Goal: Transaction & Acquisition: Purchase product/service

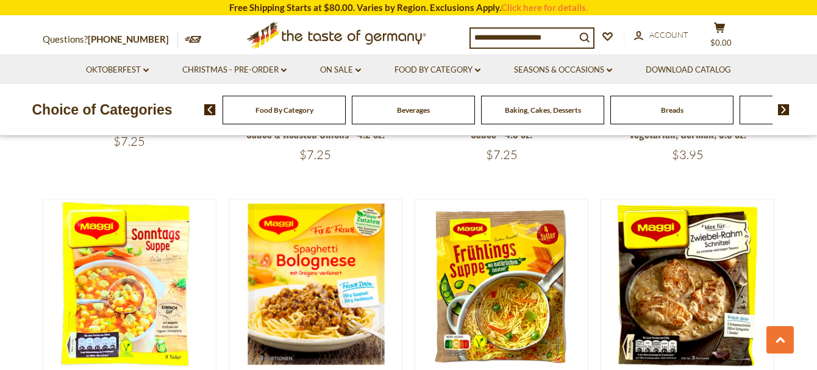
scroll to position [1220, 0]
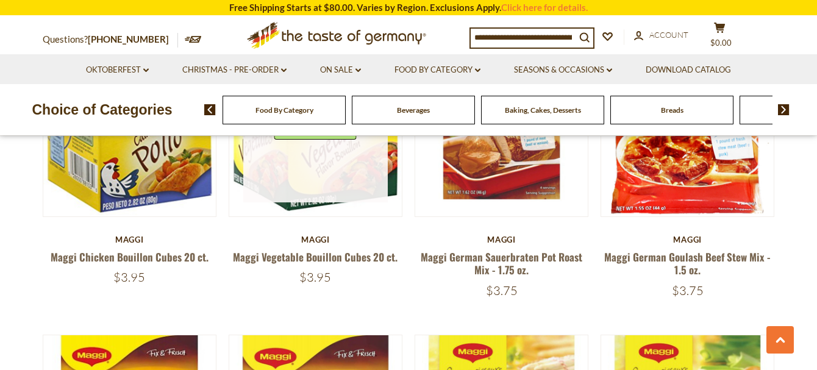
click at [351, 165] on link at bounding box center [315, 130] width 145 height 145
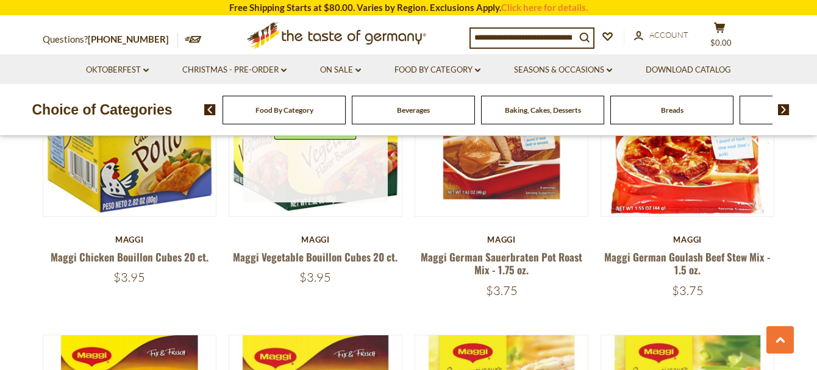
click at [351, 165] on link at bounding box center [315, 130] width 145 height 145
click at [351, 149] on div "Quick View" at bounding box center [316, 130] width 82 height 37
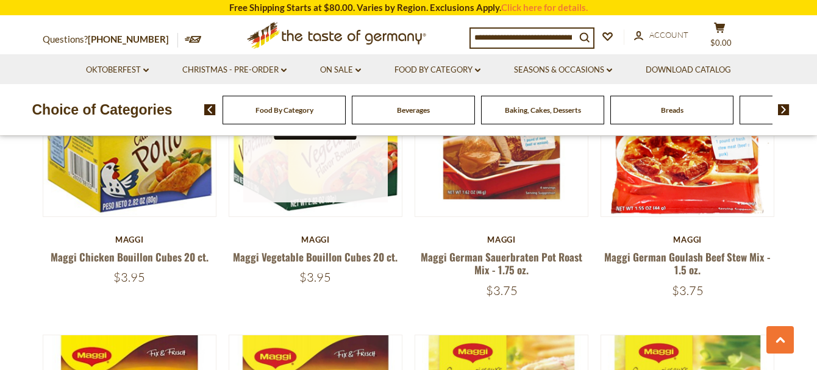
click at [351, 140] on button "Quick View" at bounding box center [316, 125] width 82 height 27
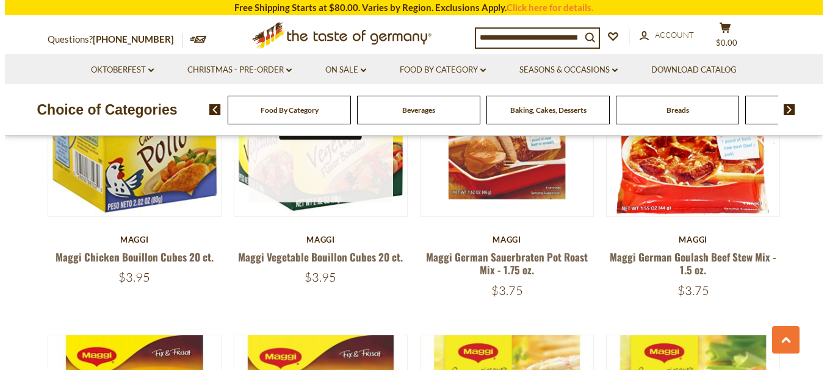
scroll to position [450, 0]
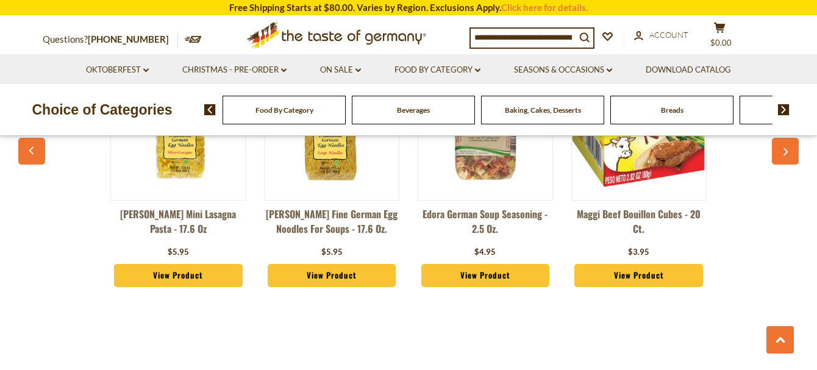
scroll to position [1025, 0]
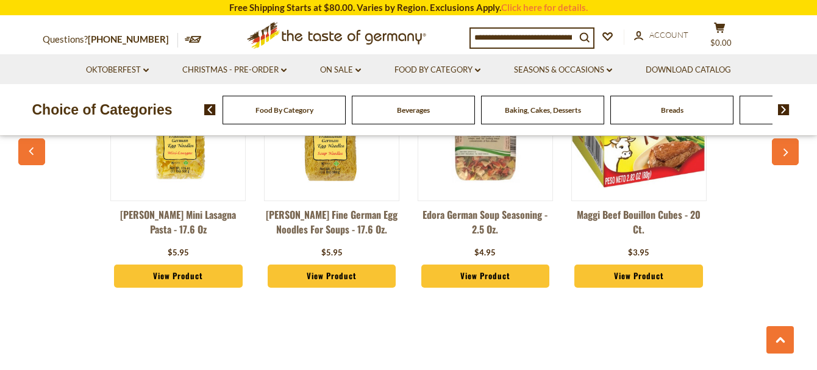
click at [181, 271] on link "View Product" at bounding box center [178, 276] width 129 height 23
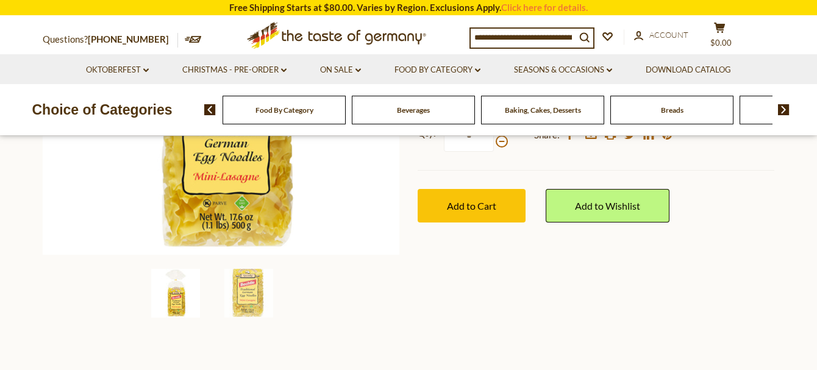
scroll to position [293, 0]
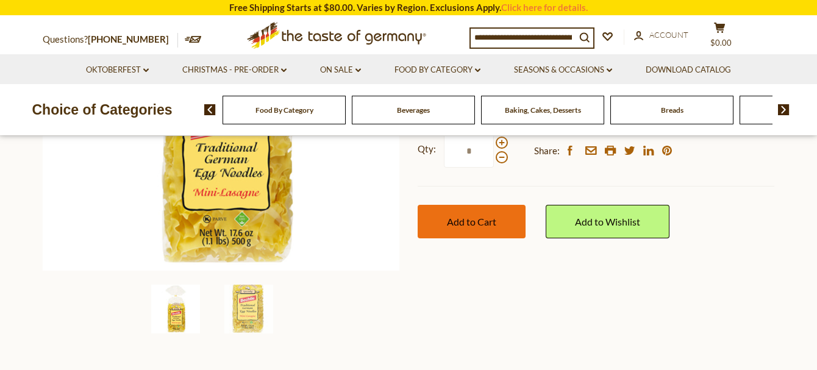
click at [486, 216] on span "Add to Cart" at bounding box center [471, 222] width 49 height 12
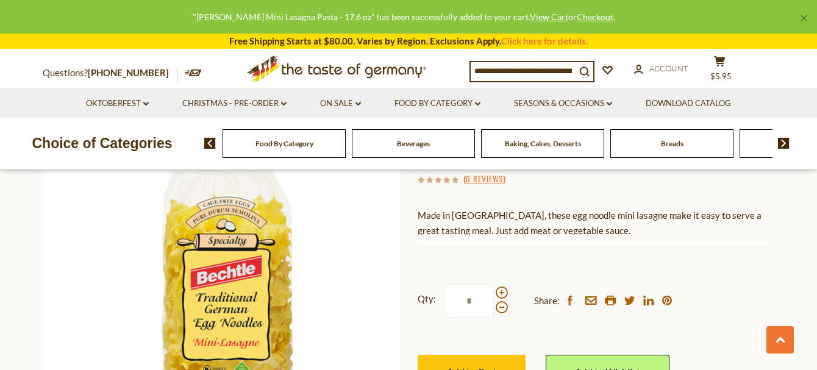
click at [475, 197] on div "[PERSON_NAME] [PERSON_NAME] Mini Lasagna Pasta - 17.6 oz $5.95 ( 0 Reviews ) Ma…" at bounding box center [596, 240] width 357 height 352
click at [475, 166] on div "$5.95" at bounding box center [596, 151] width 357 height 29
click at [475, 197] on div "[PERSON_NAME] [PERSON_NAME] Mini Lasagna Pasta - 17.6 oz $5.95 ( 0 Reviews ) Ma…" at bounding box center [596, 240] width 357 height 352
click at [475, 137] on h1 "[PERSON_NAME] Mini Lasagna Pasta - 17.6 oz" at bounding box center [596, 109] width 357 height 55
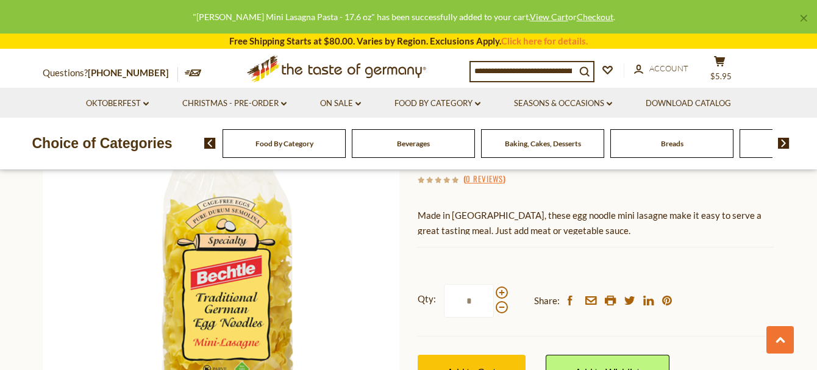
click at [475, 137] on h1 "[PERSON_NAME] Mini Lasagna Pasta - 17.6 oz" at bounding box center [596, 109] width 357 height 55
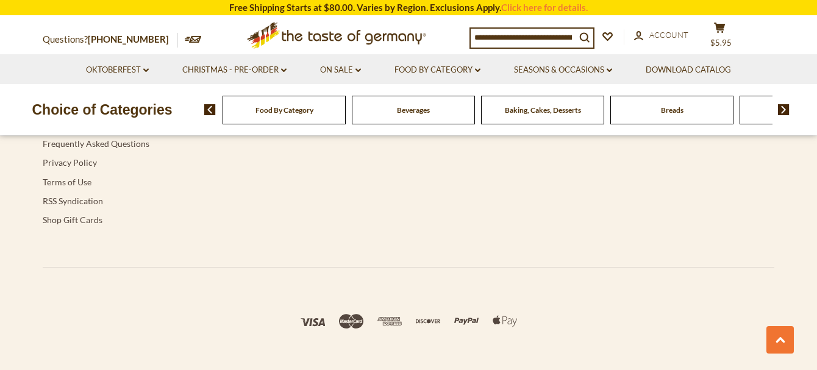
scroll to position [2412, 0]
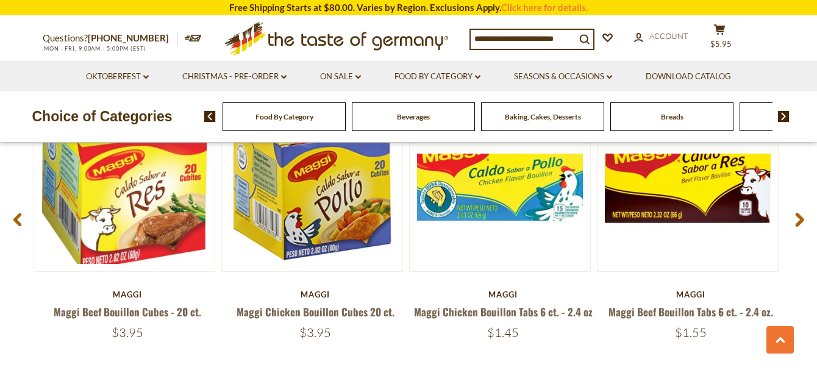
scroll to position [1025, 0]
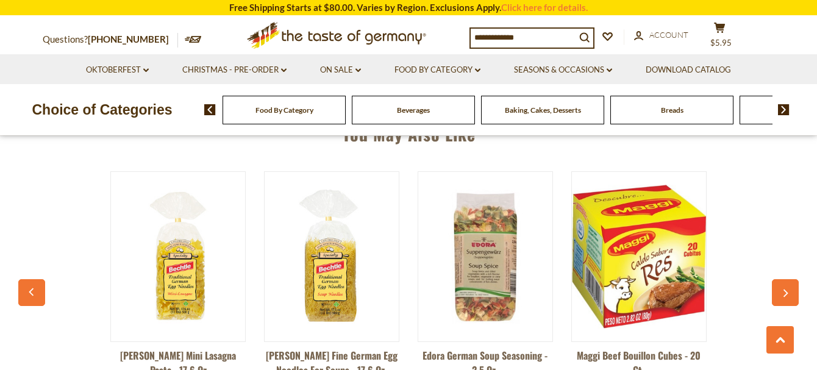
click at [1, 10] on section "Free Shipping Starts at $80.00. Varies by Region. Exclusions Apply. Click here …" at bounding box center [408, 7] width 817 height 15
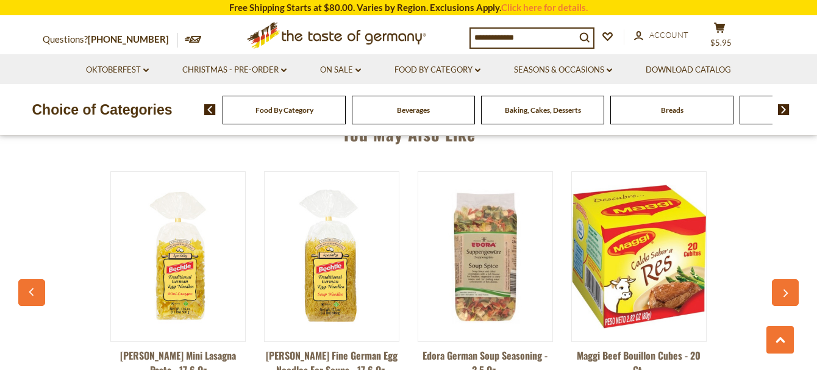
click at [1, 10] on section "Free Shipping Starts at $80.00. Varies by Region. Exclusions Apply. Click here …" at bounding box center [408, 7] width 817 height 15
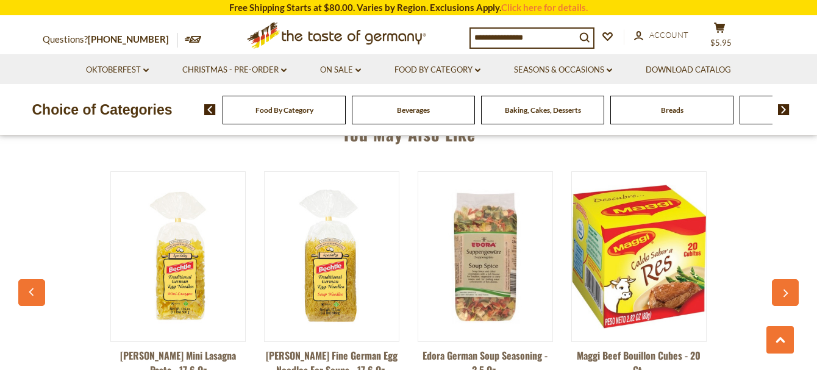
click at [1, 10] on section "Free Shipping Starts at $80.00. Varies by Region. Exclusions Apply. Click here …" at bounding box center [408, 7] width 817 height 15
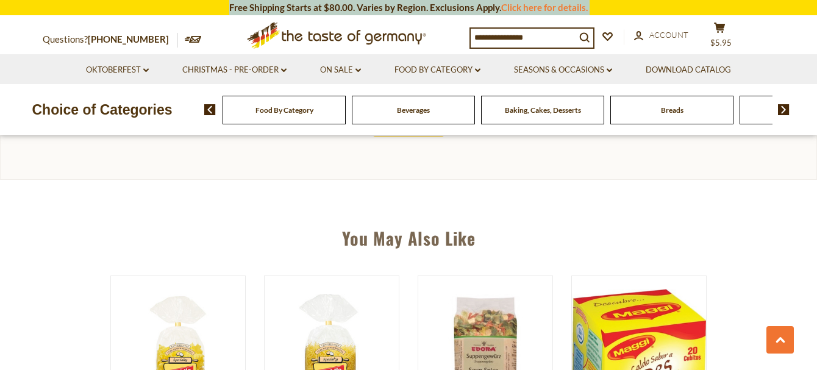
click at [1, 10] on section "Free Shipping Starts at $80.00. Varies by Region. Exclusions Apply. Click here …" at bounding box center [408, 7] width 817 height 15
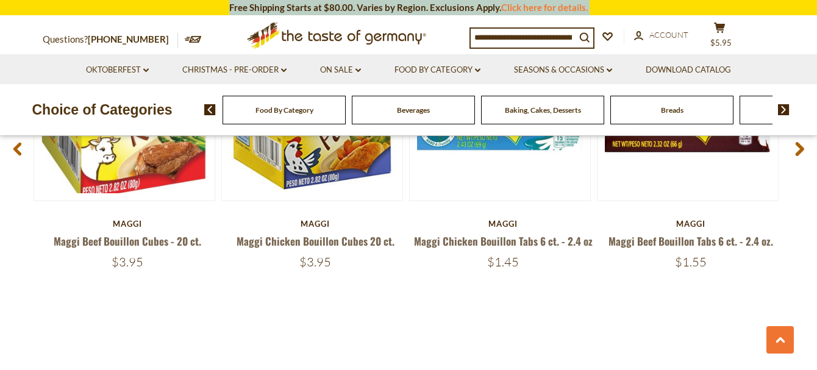
click at [179, 265] on div "$3.95" at bounding box center [128, 261] width 188 height 15
drag, startPoint x: 179, startPoint y: 265, endPoint x: 187, endPoint y: 259, distance: 10.5
click at [179, 265] on div "$3.95" at bounding box center [128, 261] width 188 height 15
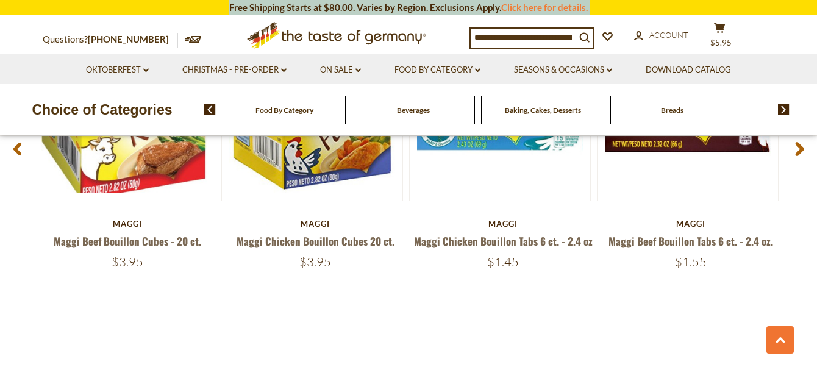
click at [179, 265] on div "$3.95" at bounding box center [128, 261] width 188 height 15
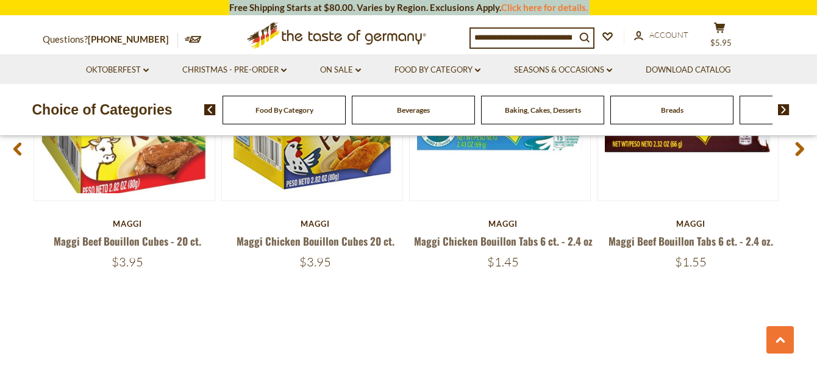
click at [179, 265] on div "$3.95" at bounding box center [128, 261] width 188 height 15
click at [182, 262] on div "$3.95" at bounding box center [128, 261] width 188 height 15
click at [187, 259] on div "$3.95" at bounding box center [128, 261] width 188 height 15
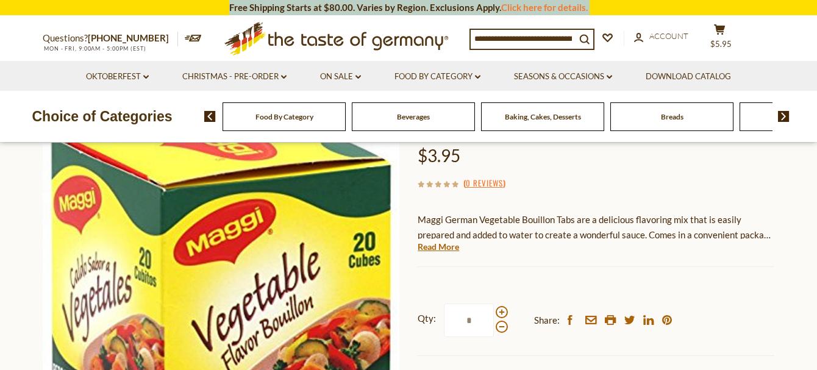
scroll to position [0, 0]
